Goal: Find specific page/section

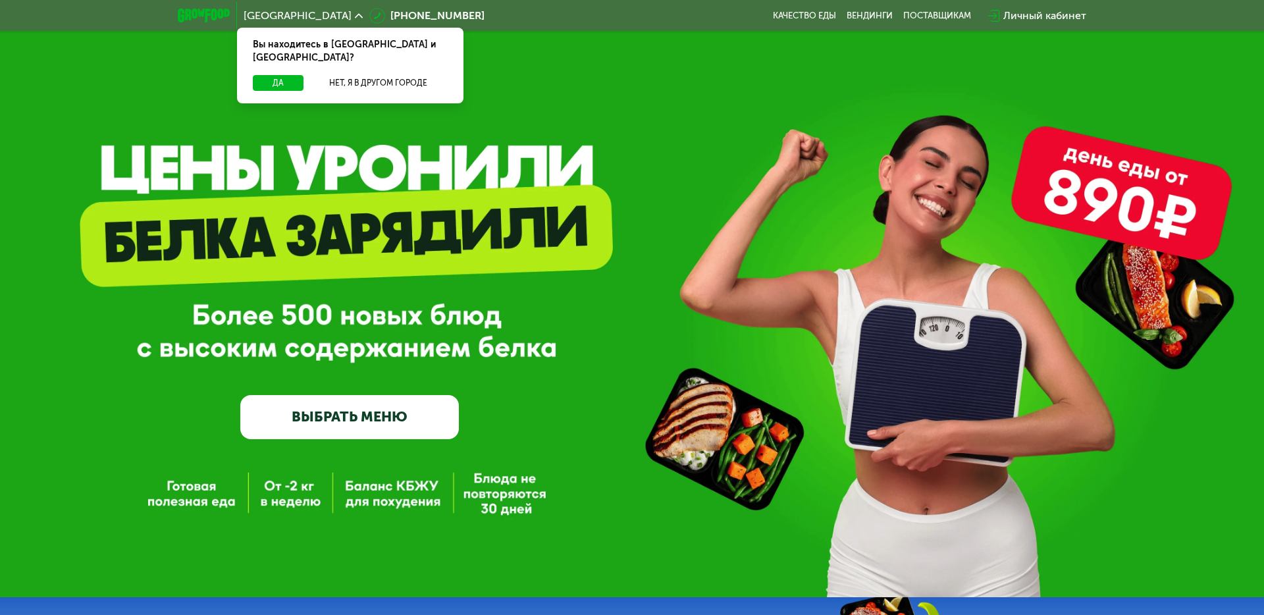
click at [720, 113] on div "GrowFood — доставка правильного питания ВЫБРАТЬ МЕНЮ" at bounding box center [632, 298] width 1264 height 597
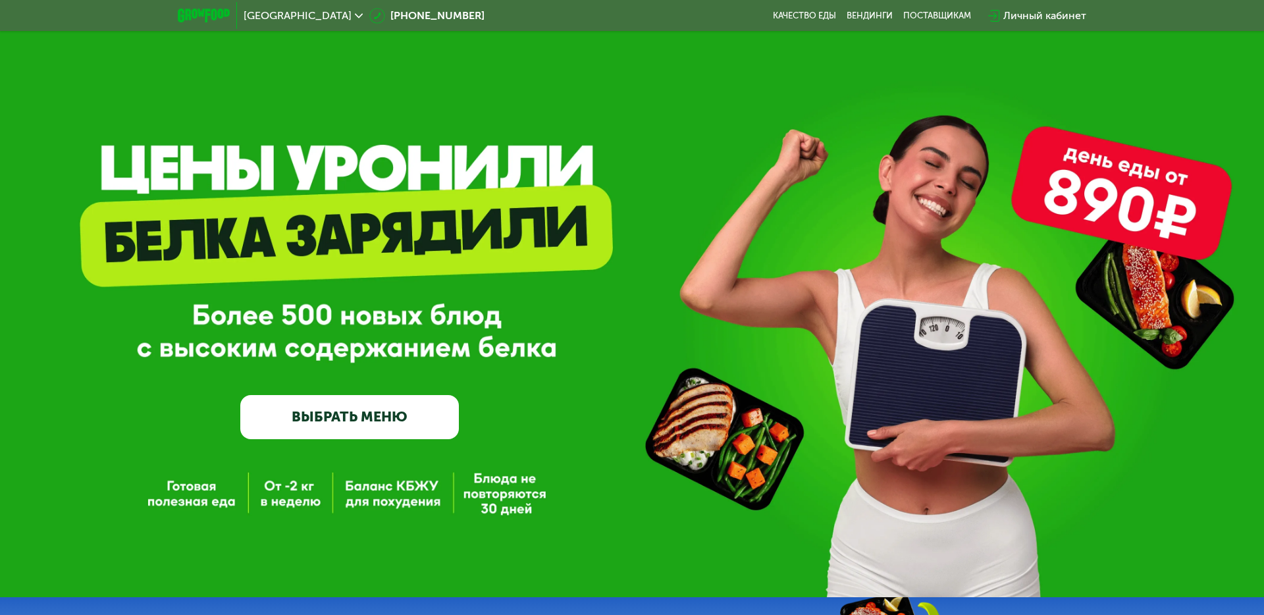
click at [720, 113] on div "GrowFood — доставка правильного питания ВЫБРАТЬ МЕНЮ" at bounding box center [632, 298] width 1264 height 597
click at [267, 12] on span "[GEOGRAPHIC_DATA]" at bounding box center [298, 16] width 108 height 11
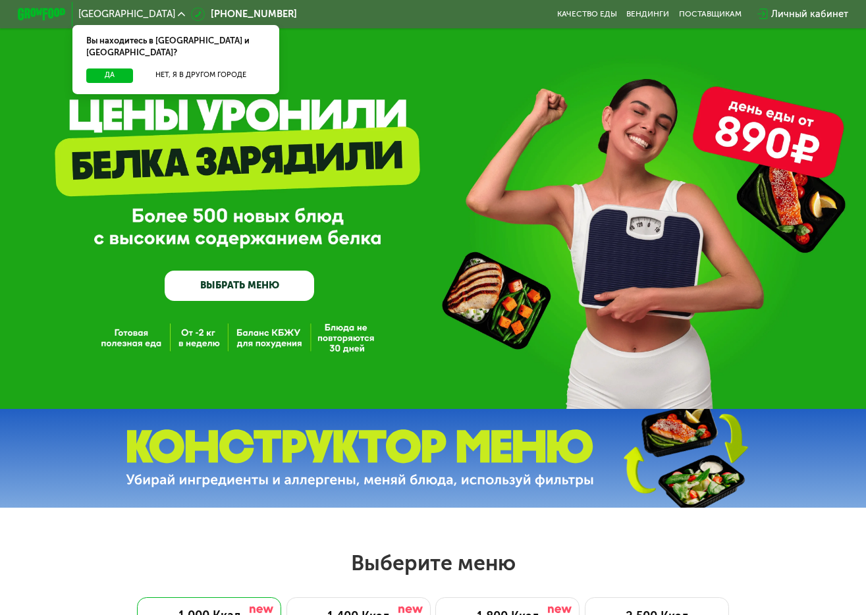
click at [385, 77] on div "GrowFood — доставка правильного питания ВЫБРАТЬ МЕНЮ" at bounding box center [433, 204] width 866 height 409
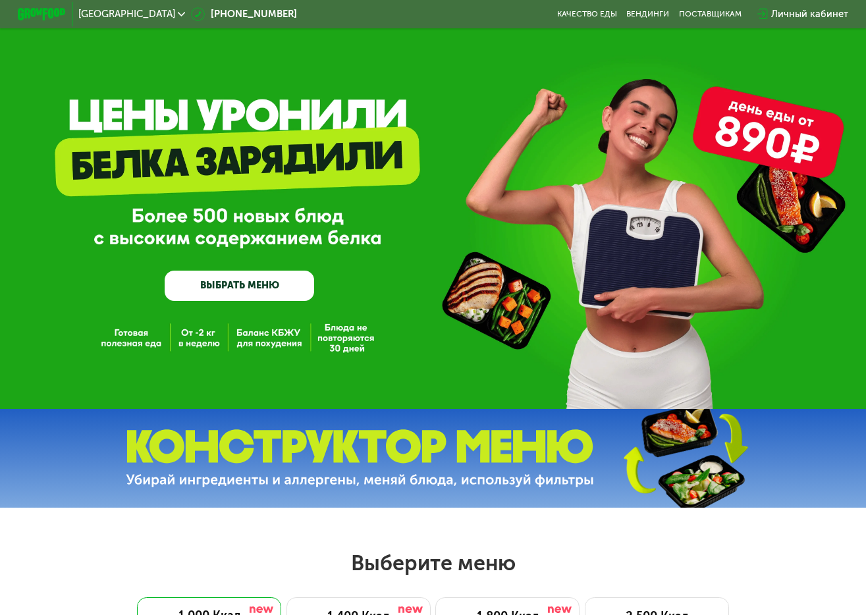
click at [85, 10] on span "[GEOGRAPHIC_DATA]" at bounding box center [126, 14] width 97 height 10
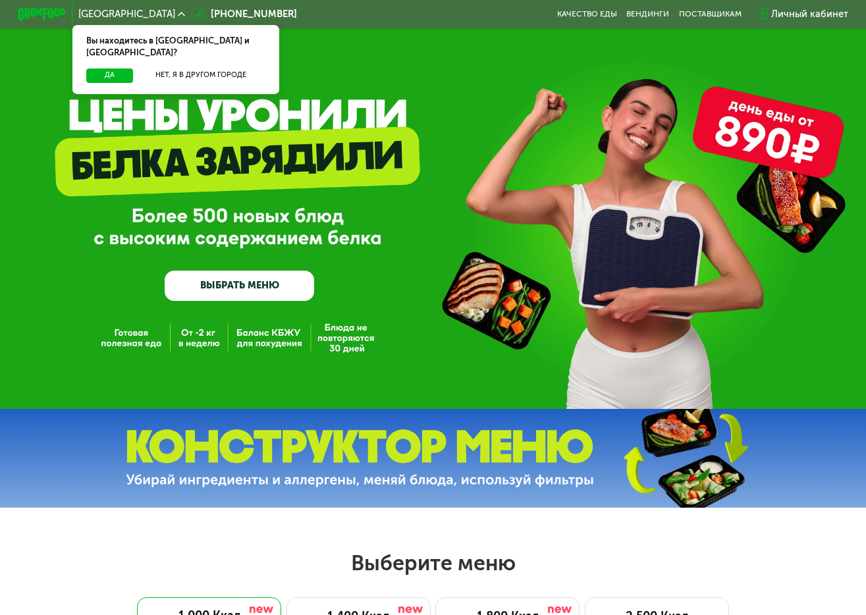
click at [99, 12] on span "[GEOGRAPHIC_DATA]" at bounding box center [126, 14] width 97 height 10
click at [115, 15] on div "[GEOGRAPHIC_DATA]" at bounding box center [131, 14] width 107 height 10
click at [110, 50] on div "Вы находитесь в [GEOGRAPHIC_DATA] и [GEOGRAPHIC_DATA]?" at bounding box center [175, 46] width 207 height 43
click at [110, 68] on button "Да" at bounding box center [109, 75] width 46 height 14
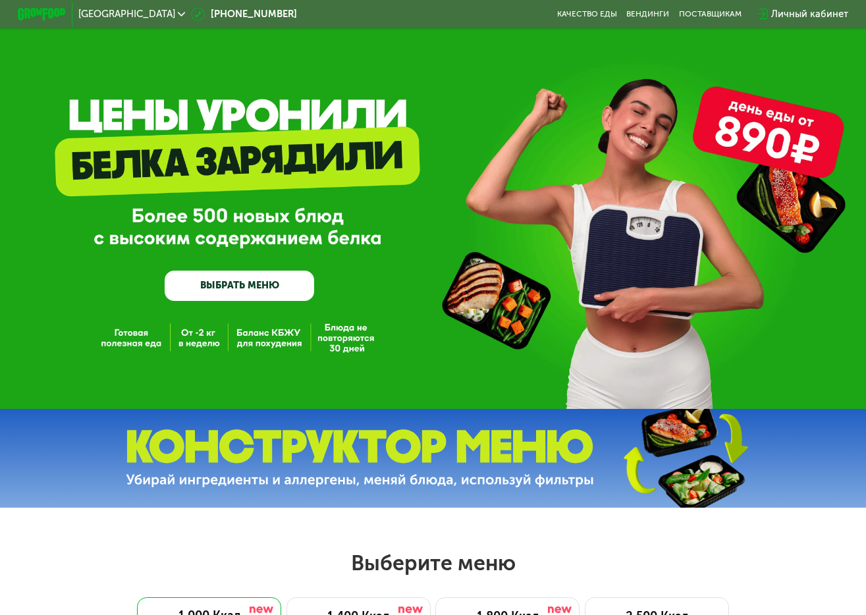
click at [107, 9] on span "[GEOGRAPHIC_DATA]" at bounding box center [126, 14] width 97 height 10
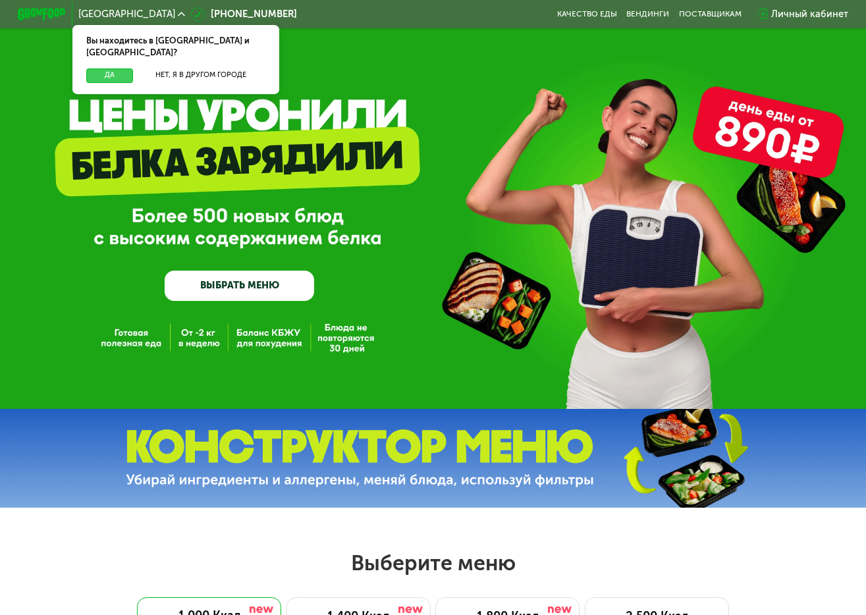
click at [106, 68] on button "Да" at bounding box center [109, 75] width 46 height 14
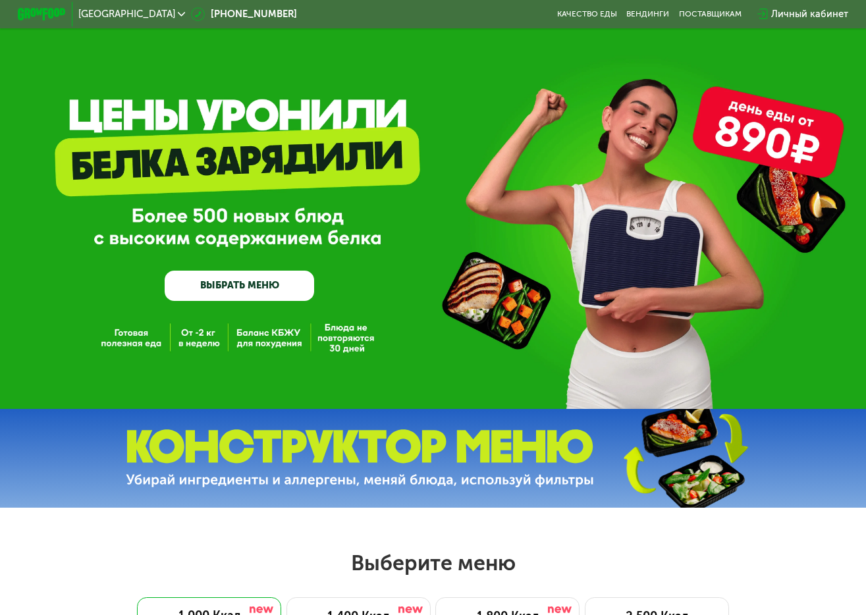
click at [104, 13] on span "[GEOGRAPHIC_DATA]" at bounding box center [126, 14] width 97 height 10
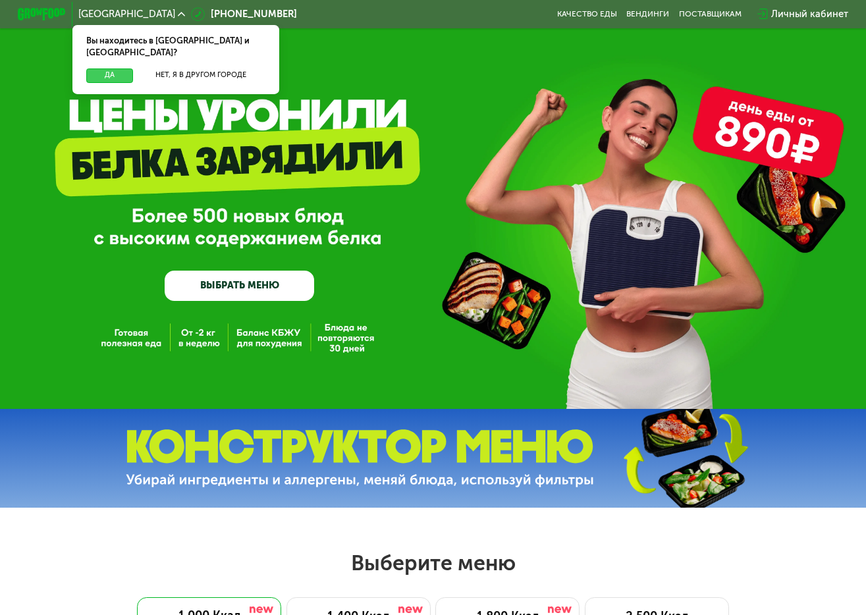
click at [113, 68] on button "Да" at bounding box center [109, 75] width 46 height 14
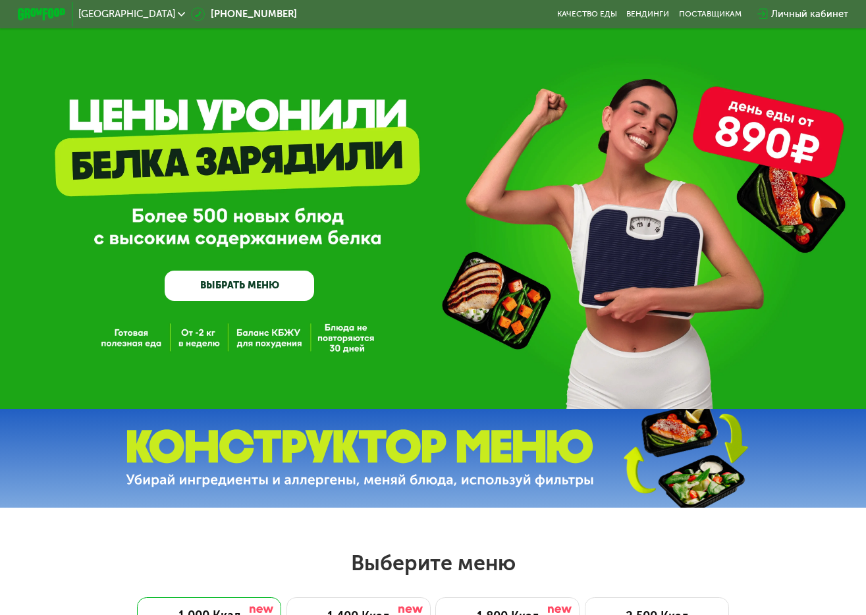
click at [101, 13] on span "[GEOGRAPHIC_DATA]" at bounding box center [126, 14] width 97 height 10
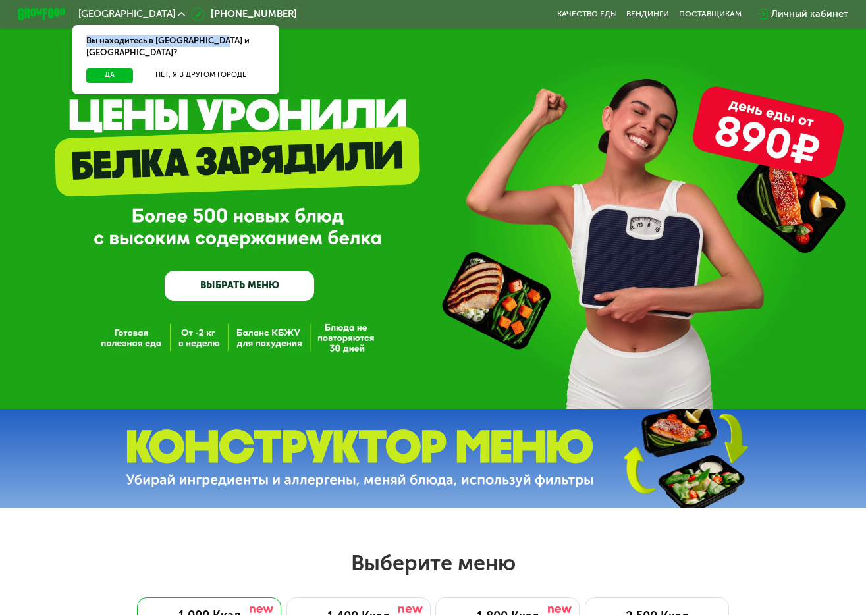
drag, startPoint x: 87, startPoint y: 41, endPoint x: 220, endPoint y: 42, distance: 133.0
click at [220, 42] on div "Вы находитесь в [GEOGRAPHIC_DATA] и [GEOGRAPHIC_DATA]?" at bounding box center [175, 46] width 207 height 43
copy div "Вы находитесь в [GEOGRAPHIC_DATA] и [GEOGRAPHIC_DATA]?"
